Goal: Book appointment/travel/reservation

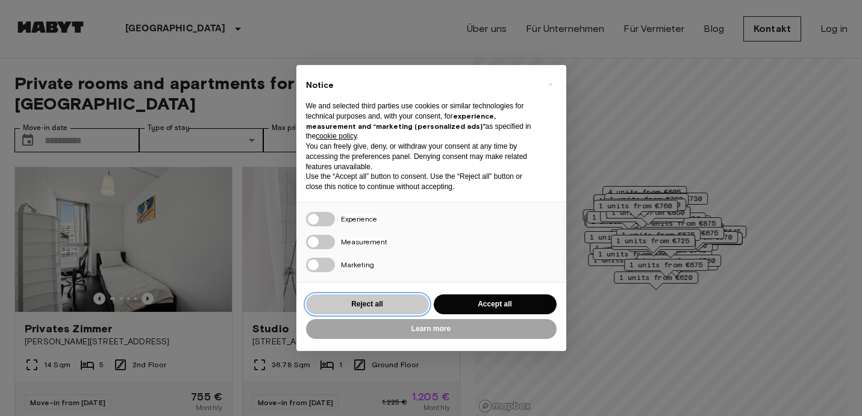
click at [360, 302] on button "Reject all" at bounding box center [367, 305] width 123 height 20
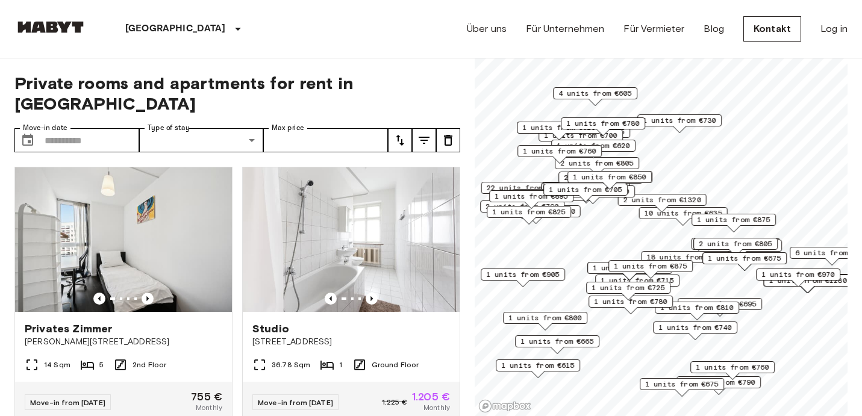
click at [638, 302] on span "1 units from €780" at bounding box center [631, 302] width 74 height 11
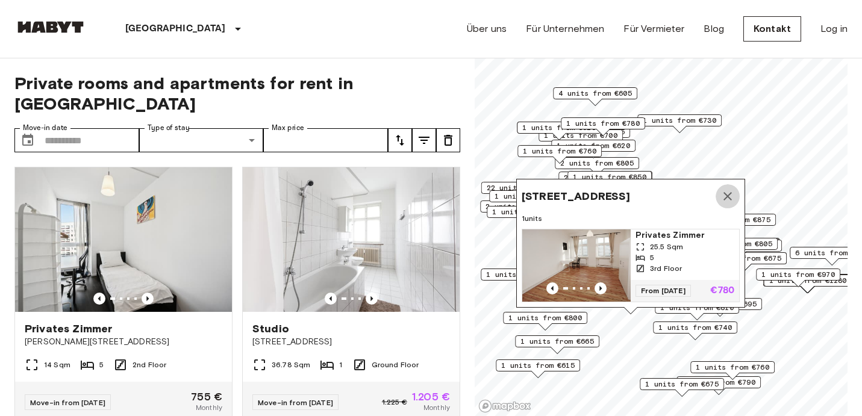
click at [729, 199] on icon "Map marker" at bounding box center [728, 196] width 14 height 14
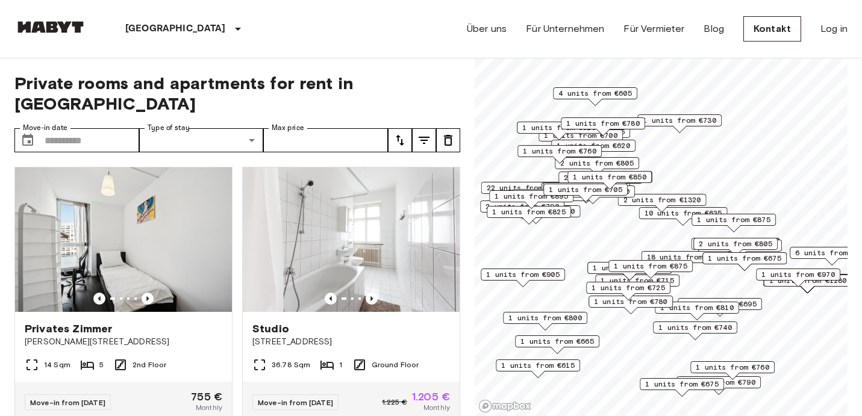
click at [636, 287] on span "1 units from €725" at bounding box center [629, 288] width 74 height 11
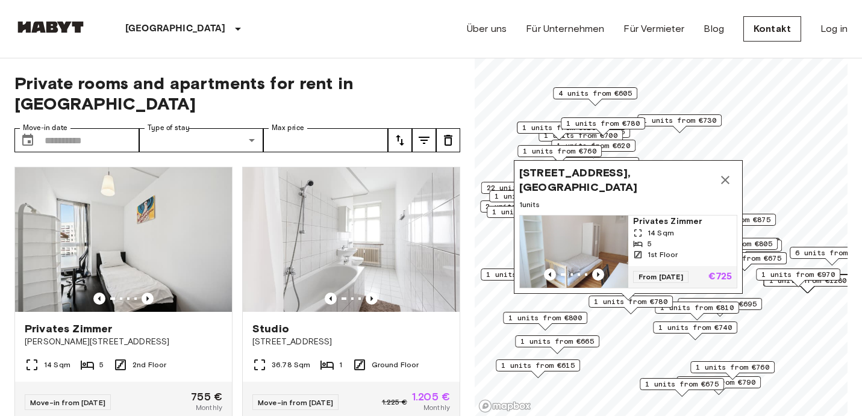
click at [724, 179] on icon "Map marker" at bounding box center [725, 180] width 8 height 8
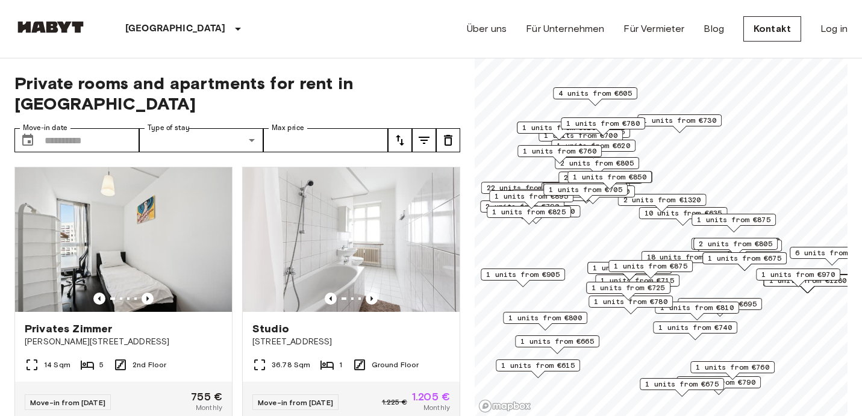
click at [677, 283] on div "1 units from €715" at bounding box center [637, 281] width 84 height 12
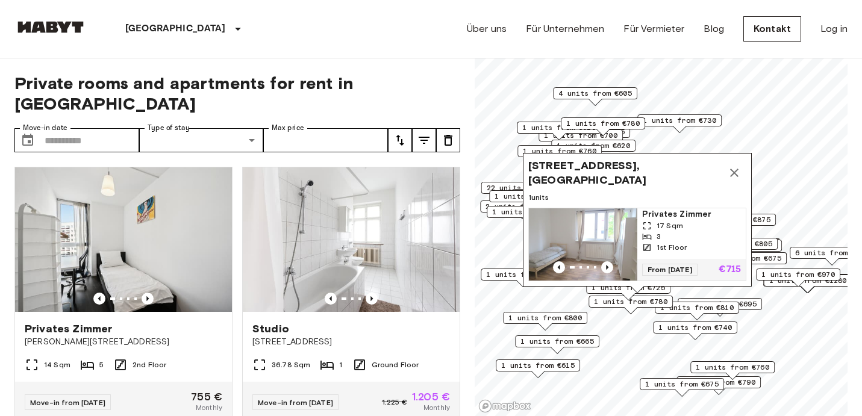
click at [732, 172] on icon "Map marker" at bounding box center [734, 173] width 14 height 14
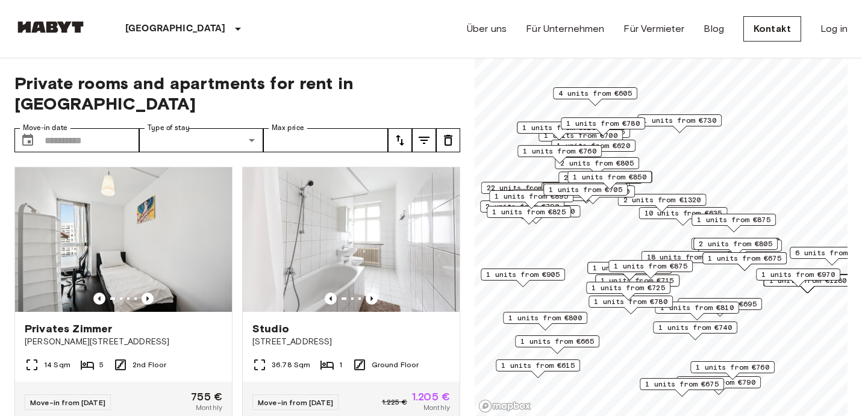
click at [672, 268] on span "1 units from €875" at bounding box center [651, 266] width 74 height 11
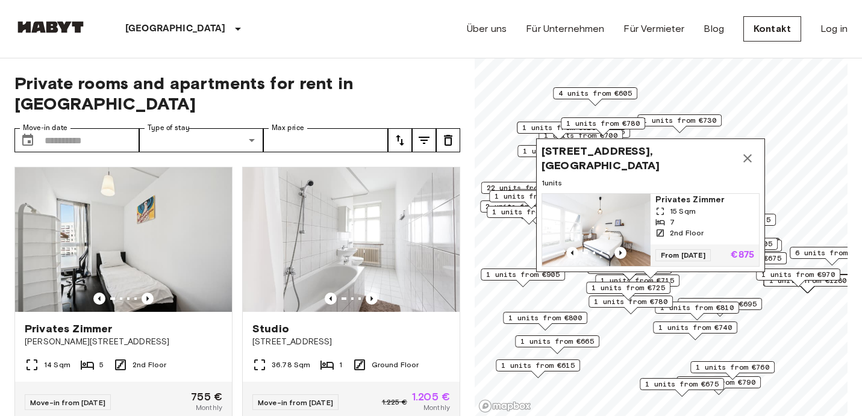
click at [749, 163] on icon "Map marker" at bounding box center [748, 158] width 14 height 14
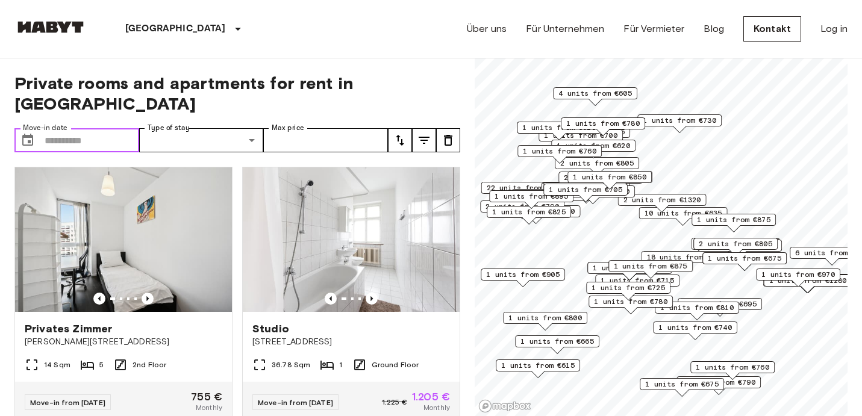
click at [118, 128] on input "Move-in date" at bounding box center [92, 140] width 95 height 24
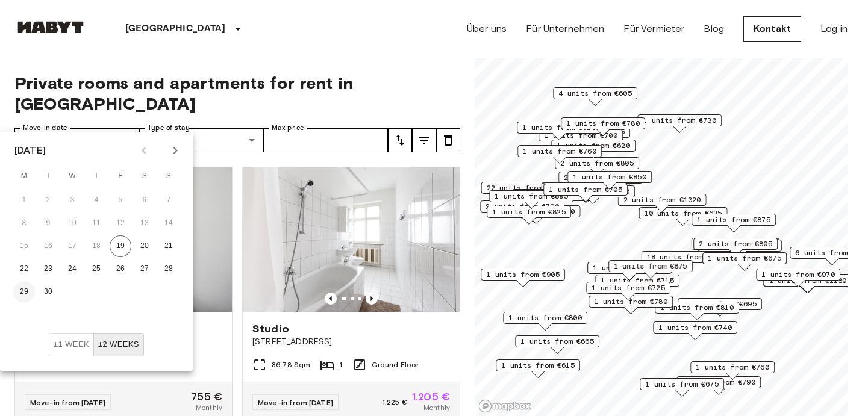
click at [23, 292] on button "29" at bounding box center [24, 292] width 22 height 22
type input "**********"
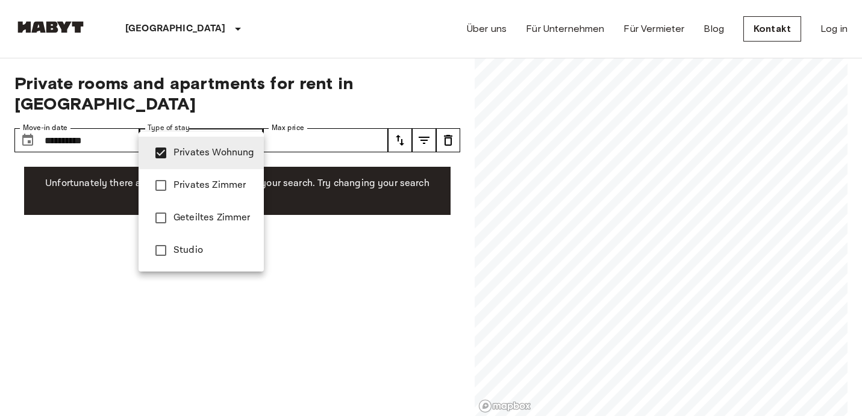
type input "**********"
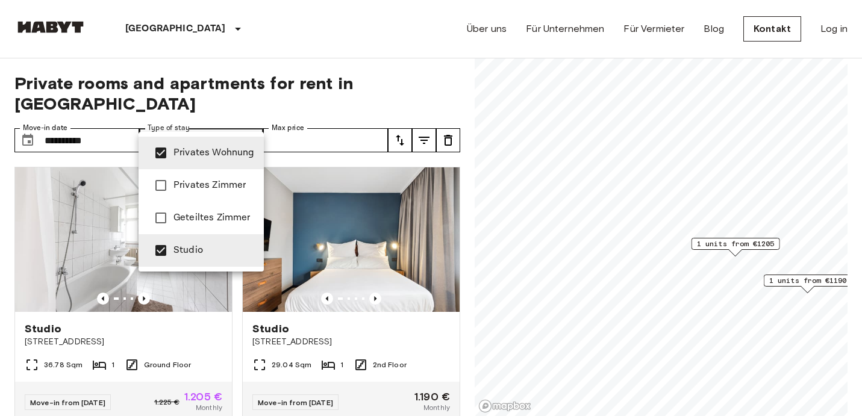
click at [302, 122] on div at bounding box center [431, 208] width 862 height 416
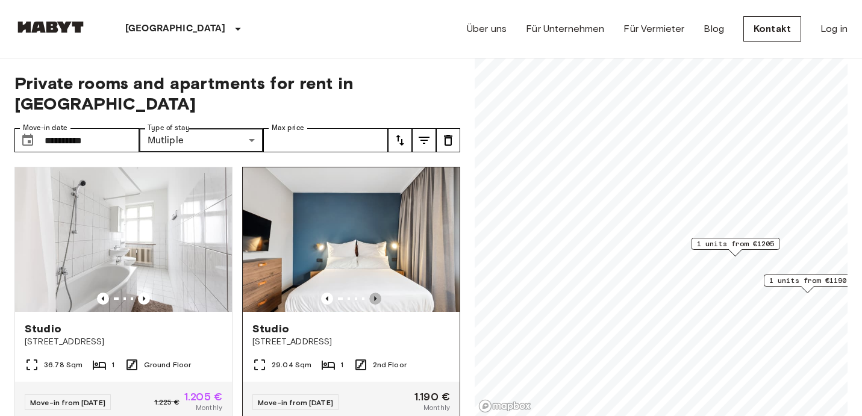
click at [375, 293] on icon "Previous image" at bounding box center [375, 299] width 12 height 12
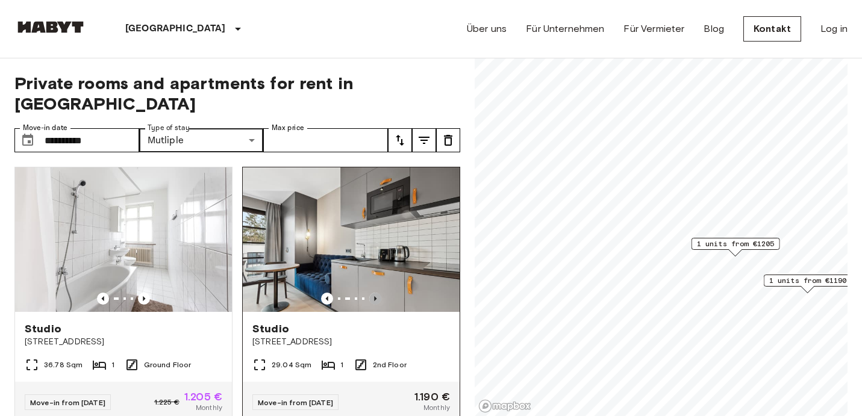
click at [375, 293] on icon "Previous image" at bounding box center [375, 299] width 12 height 12
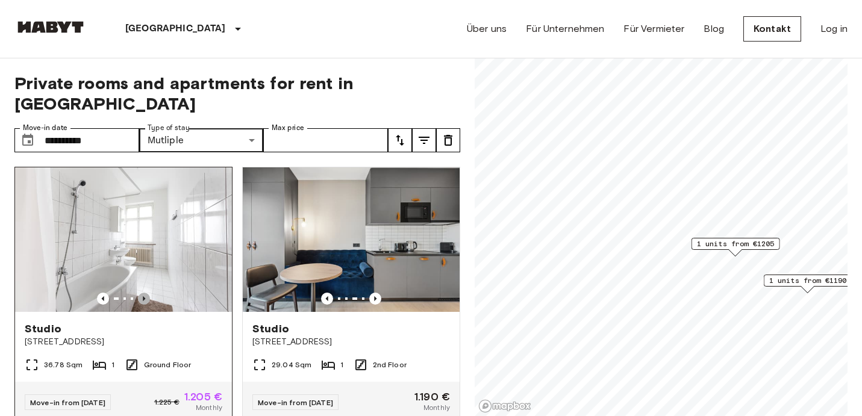
click at [147, 293] on icon "Previous image" at bounding box center [144, 299] width 12 height 12
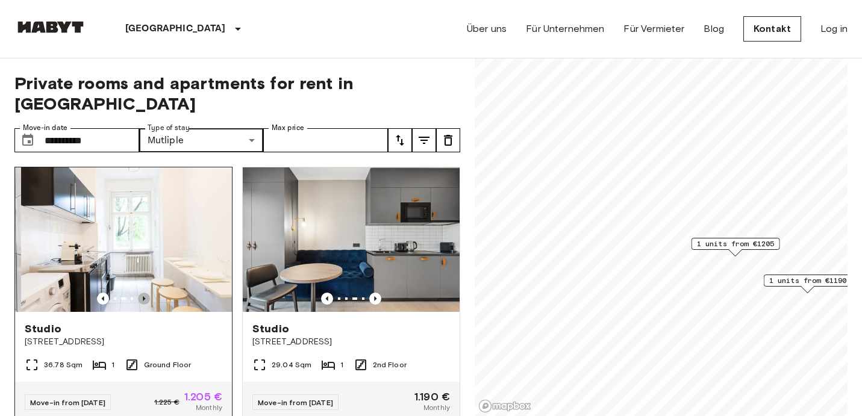
click at [147, 293] on icon "Previous image" at bounding box center [144, 299] width 12 height 12
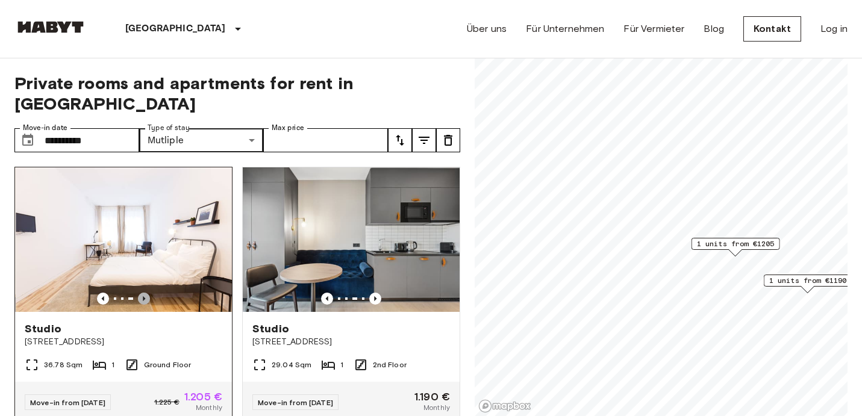
click at [146, 293] on icon "Previous image" at bounding box center [144, 299] width 12 height 12
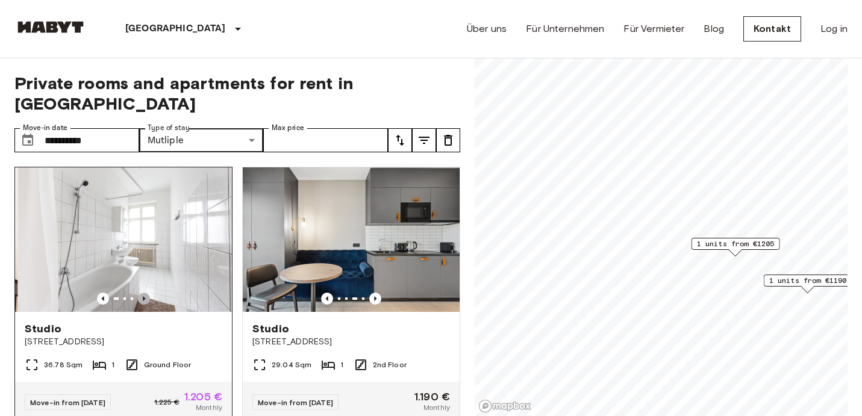
click at [146, 293] on icon "Previous image" at bounding box center [144, 299] width 12 height 12
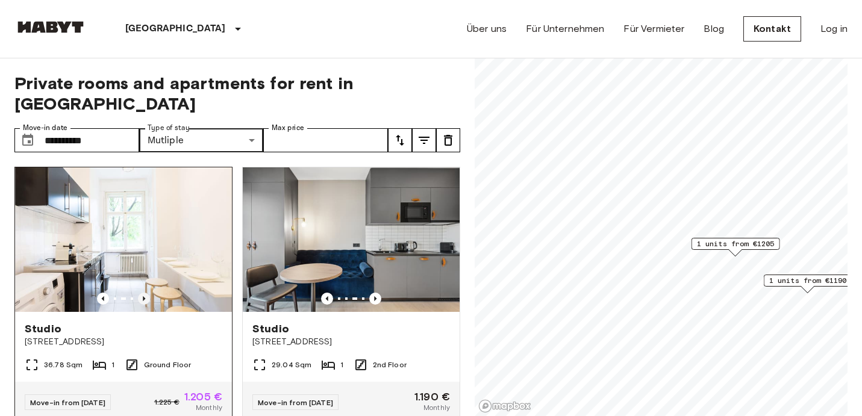
click at [146, 293] on icon "Previous image" at bounding box center [144, 299] width 12 height 12
